Goal: Find specific page/section: Find specific page/section

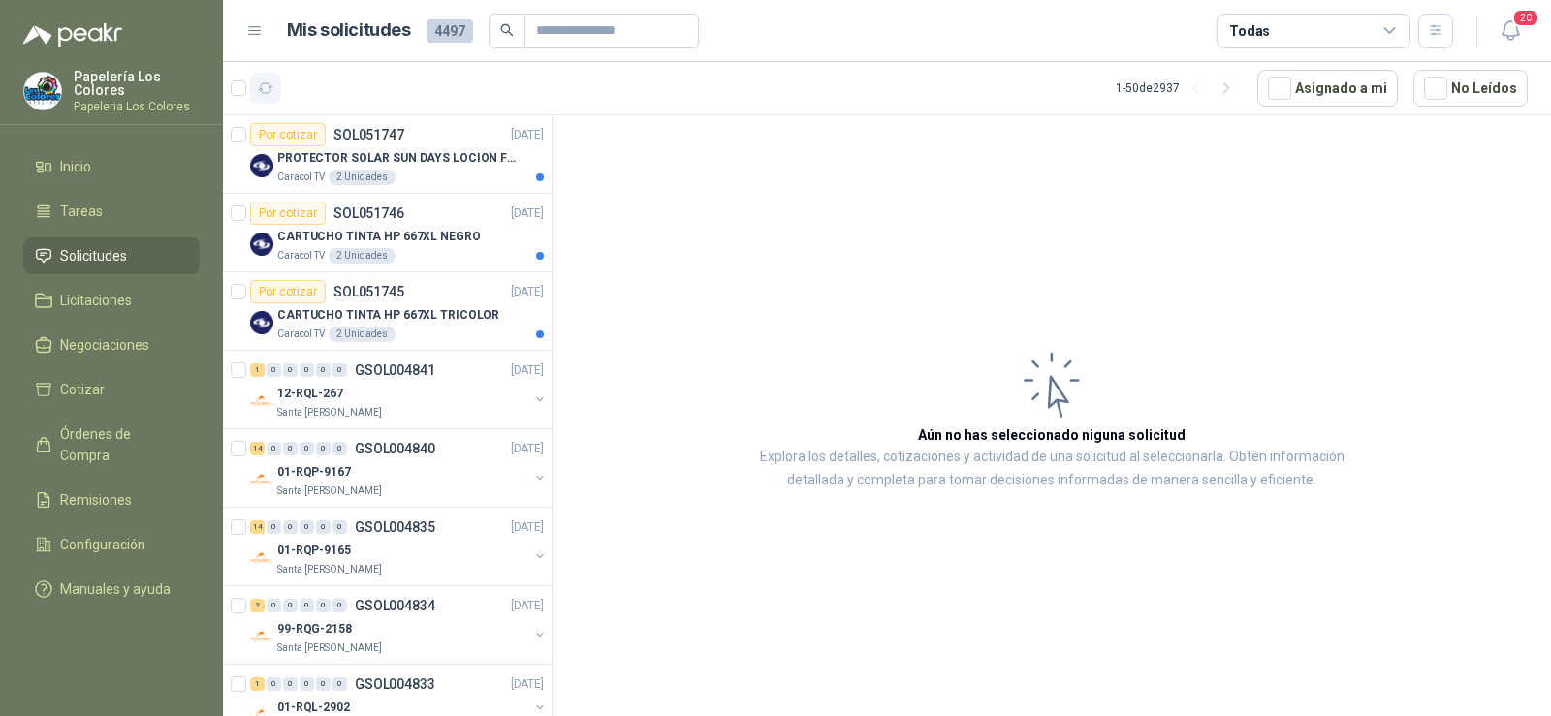
click at [274, 89] on button "button" at bounding box center [265, 88] width 31 height 31
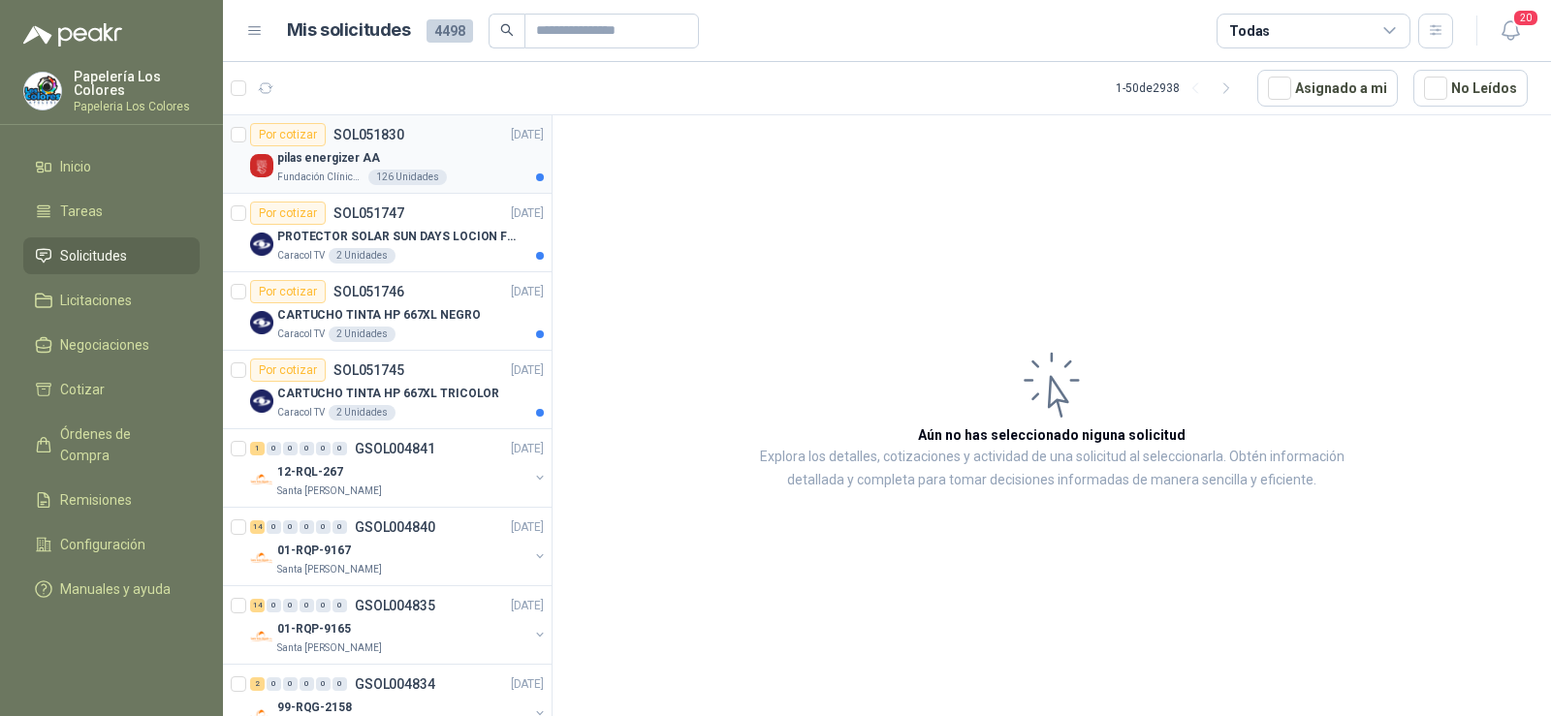
click at [321, 160] on p "pilas energizer AA" at bounding box center [328, 158] width 103 height 18
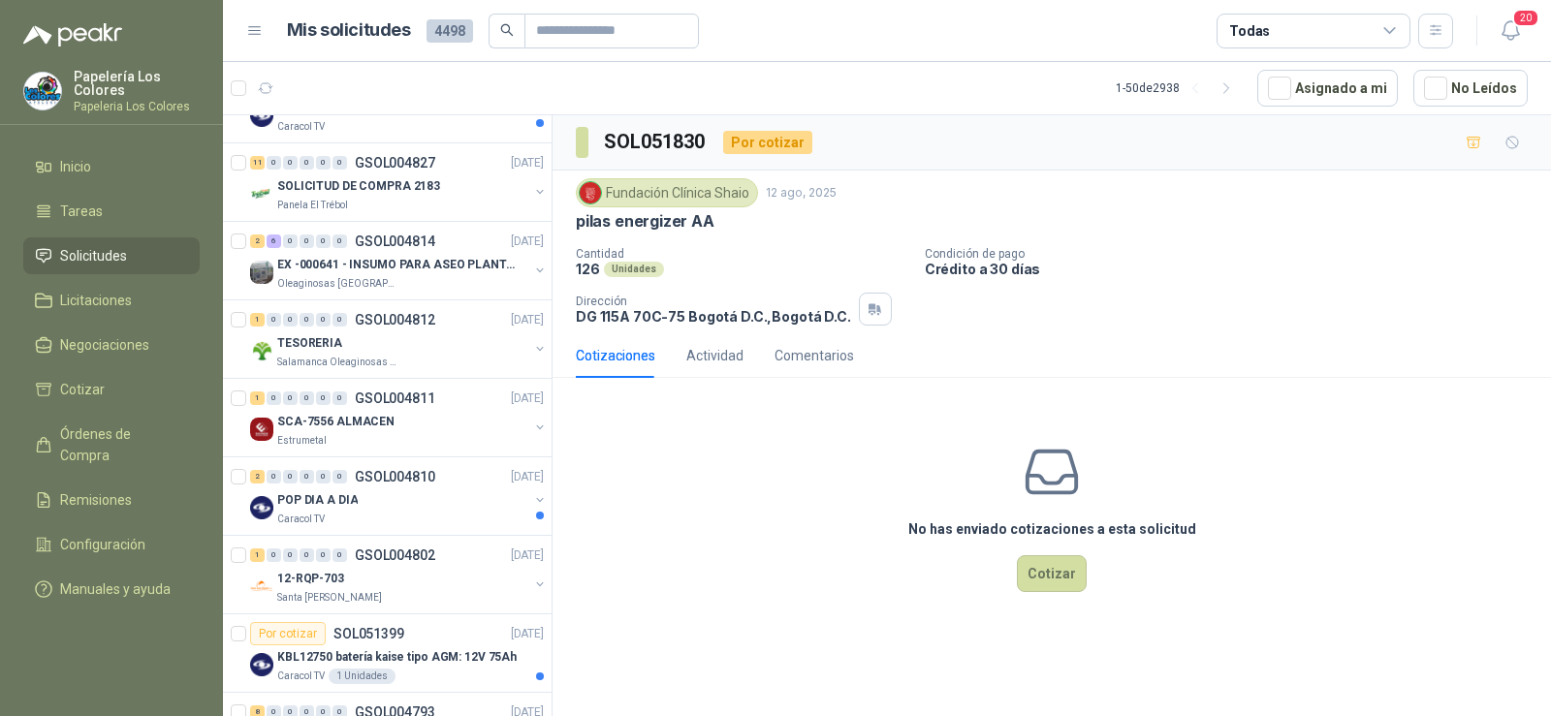
scroll to position [775, 0]
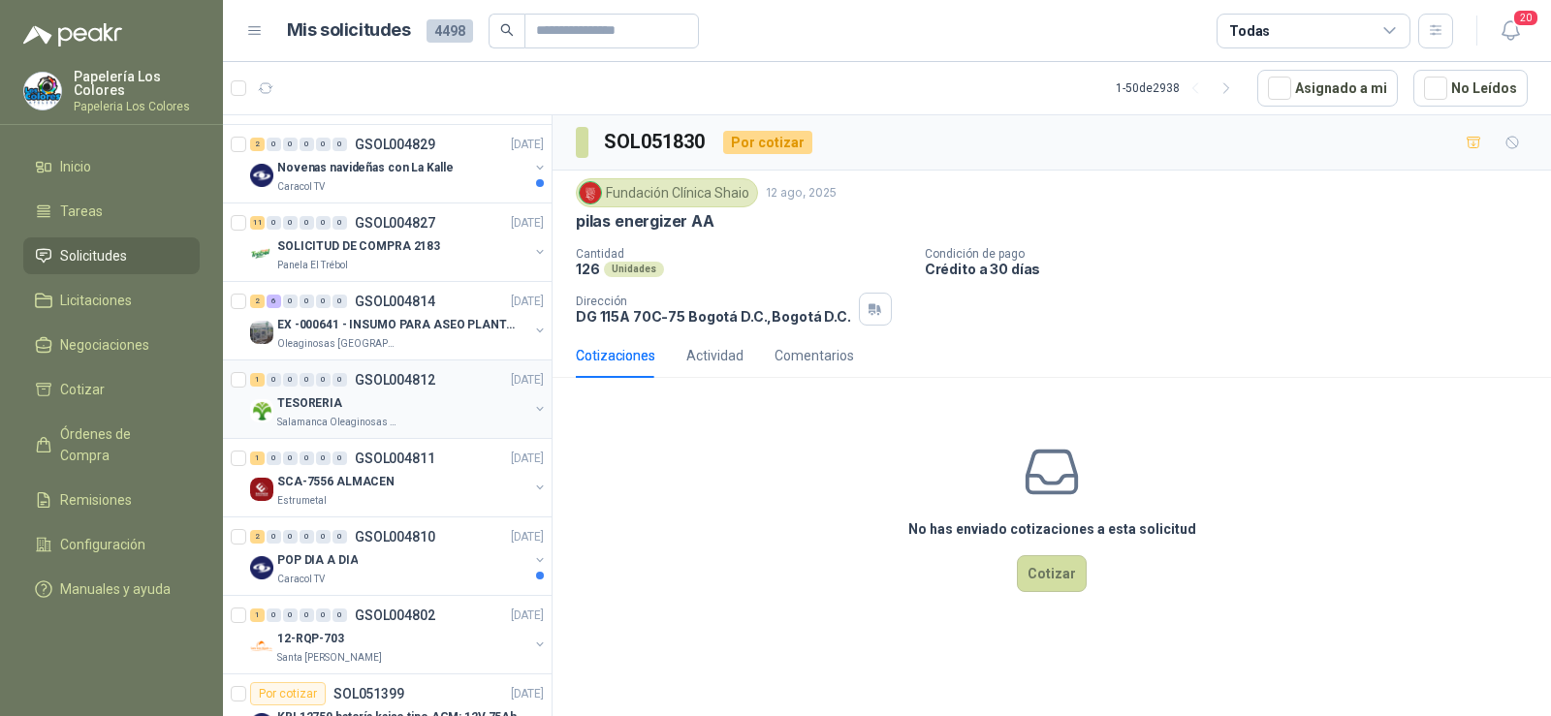
click at [351, 423] on p "Salamanca Oleaginosas SAS" at bounding box center [338, 423] width 122 height 16
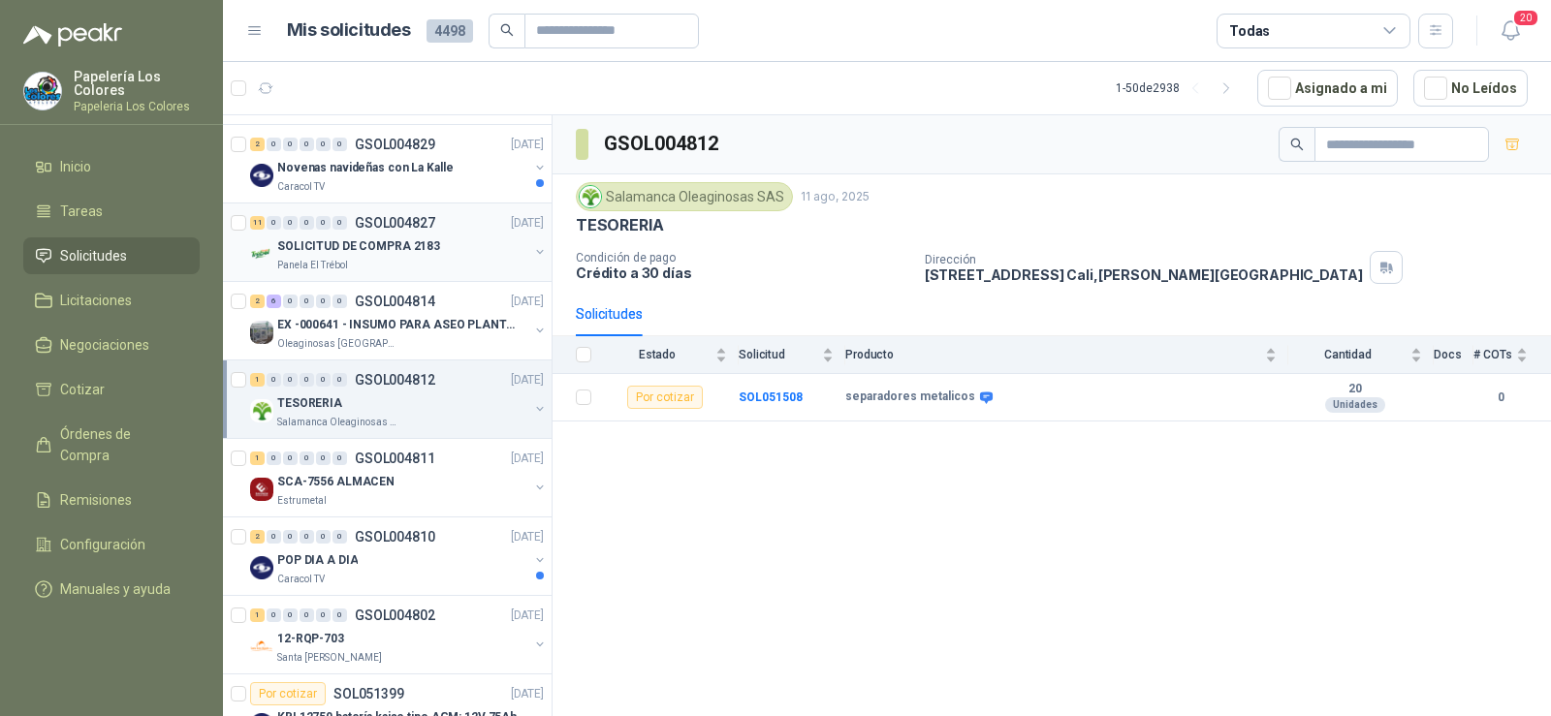
click at [357, 261] on div "Panela El Trébol" at bounding box center [402, 266] width 251 height 16
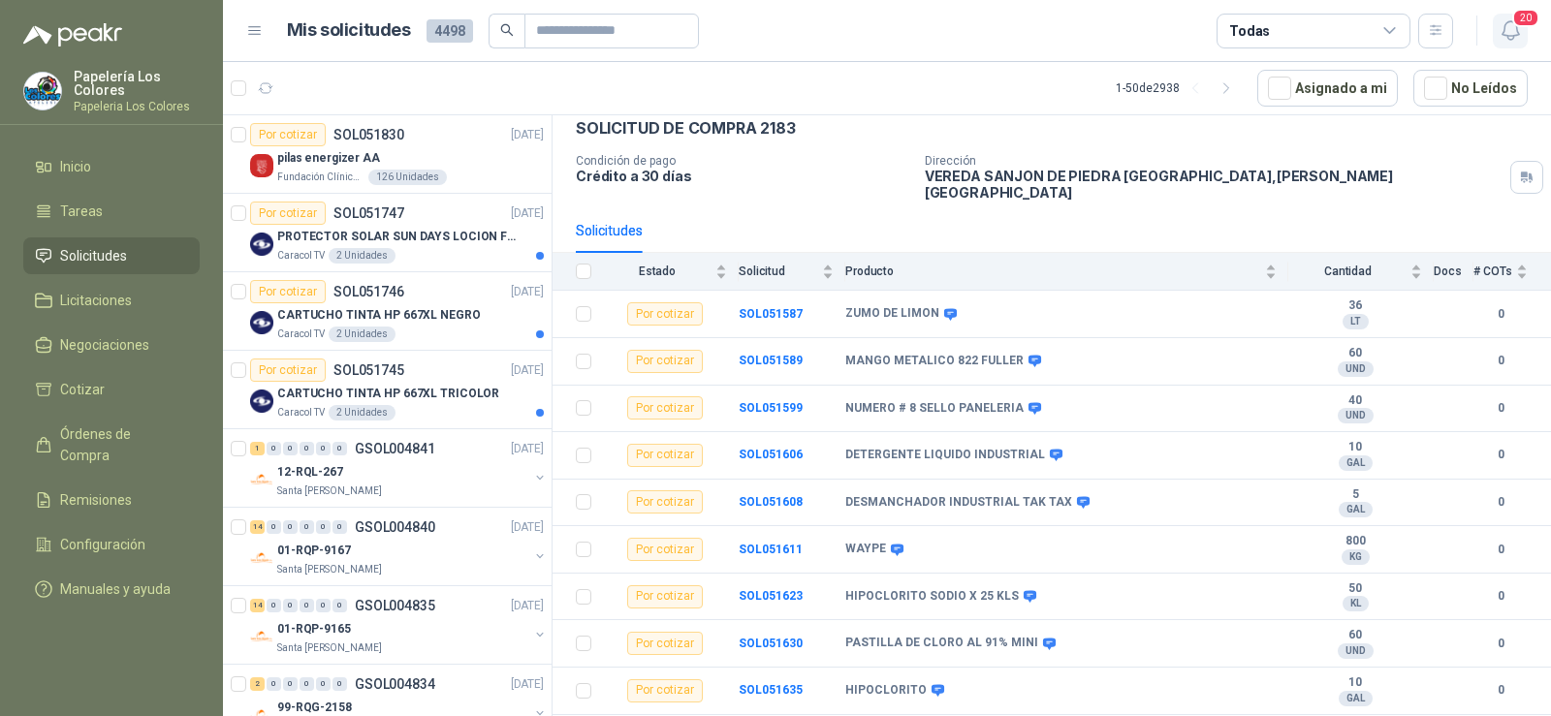
click at [1521, 30] on icon "button" at bounding box center [1510, 30] width 24 height 24
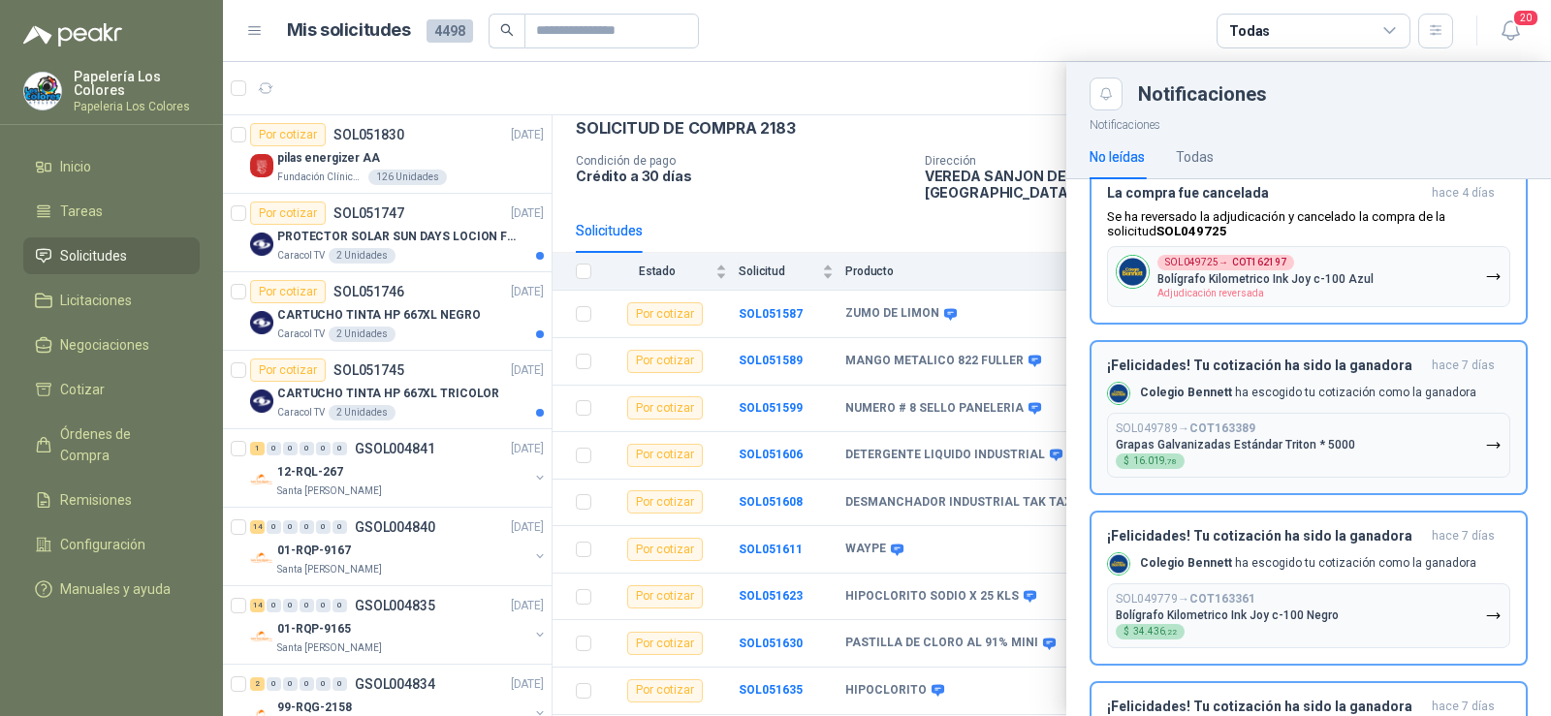
scroll to position [97, 0]
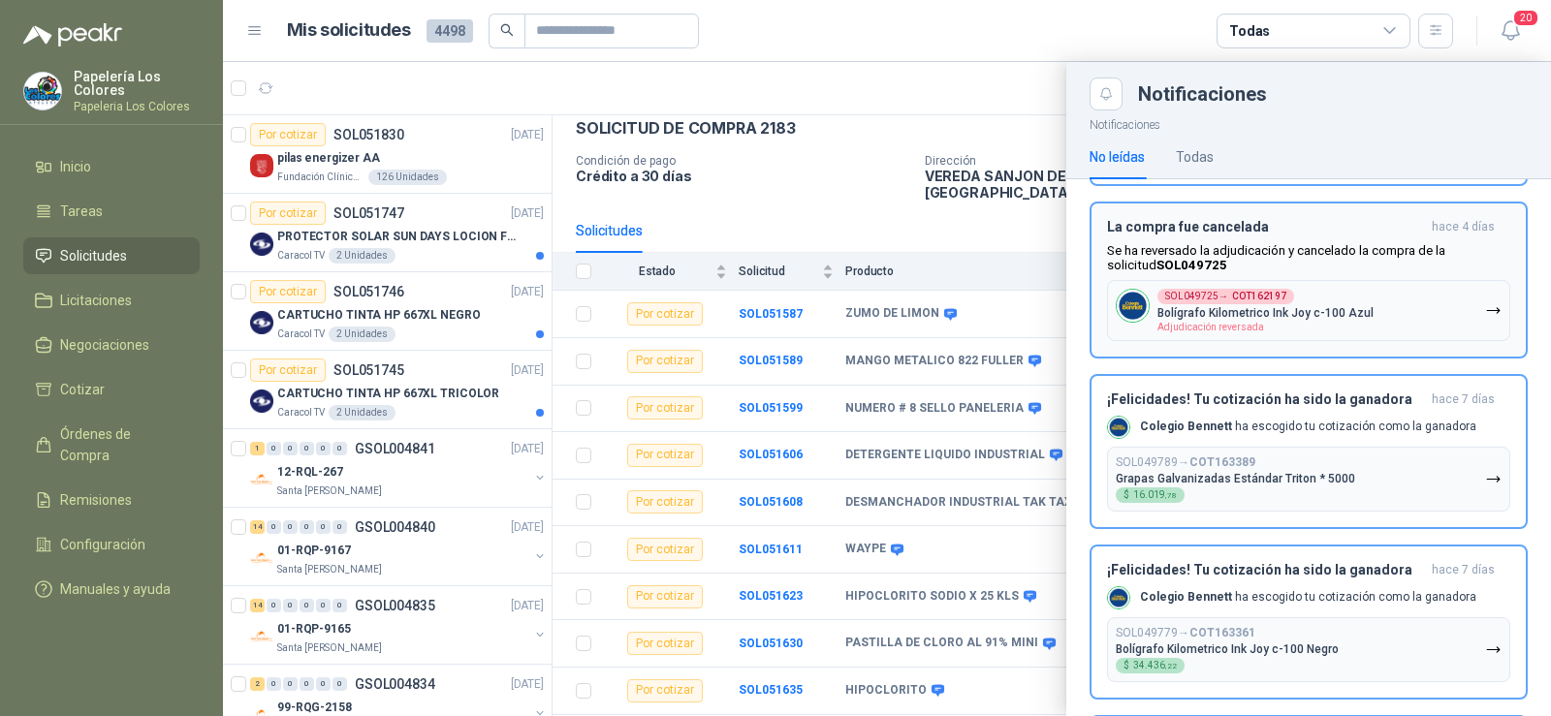
click at [1414, 320] on button "SOL049725 → COT162197 Bolígrafo Kilometrico Ink Joy c-100 Azul Adjudicación rev…" at bounding box center [1308, 310] width 403 height 61
